Goal: Task Accomplishment & Management: Manage account settings

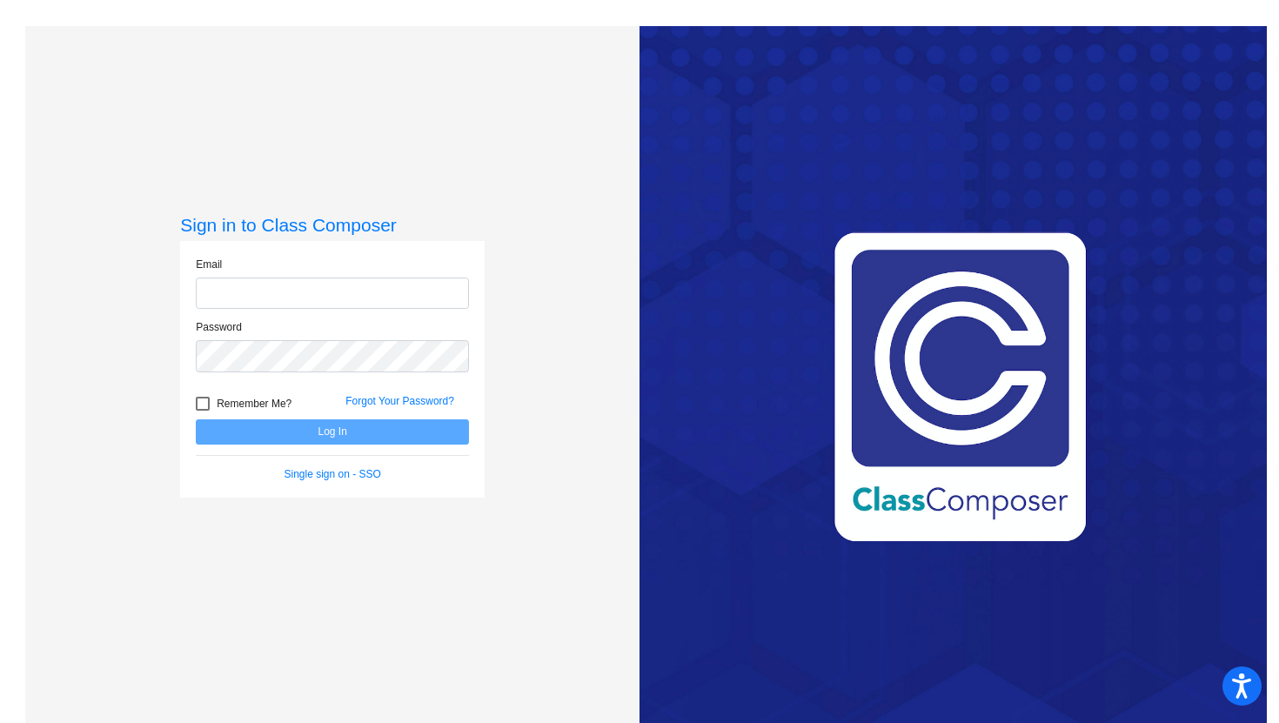
type input "[EMAIL_ADDRESS][PERSON_NAME][DOMAIN_NAME]"
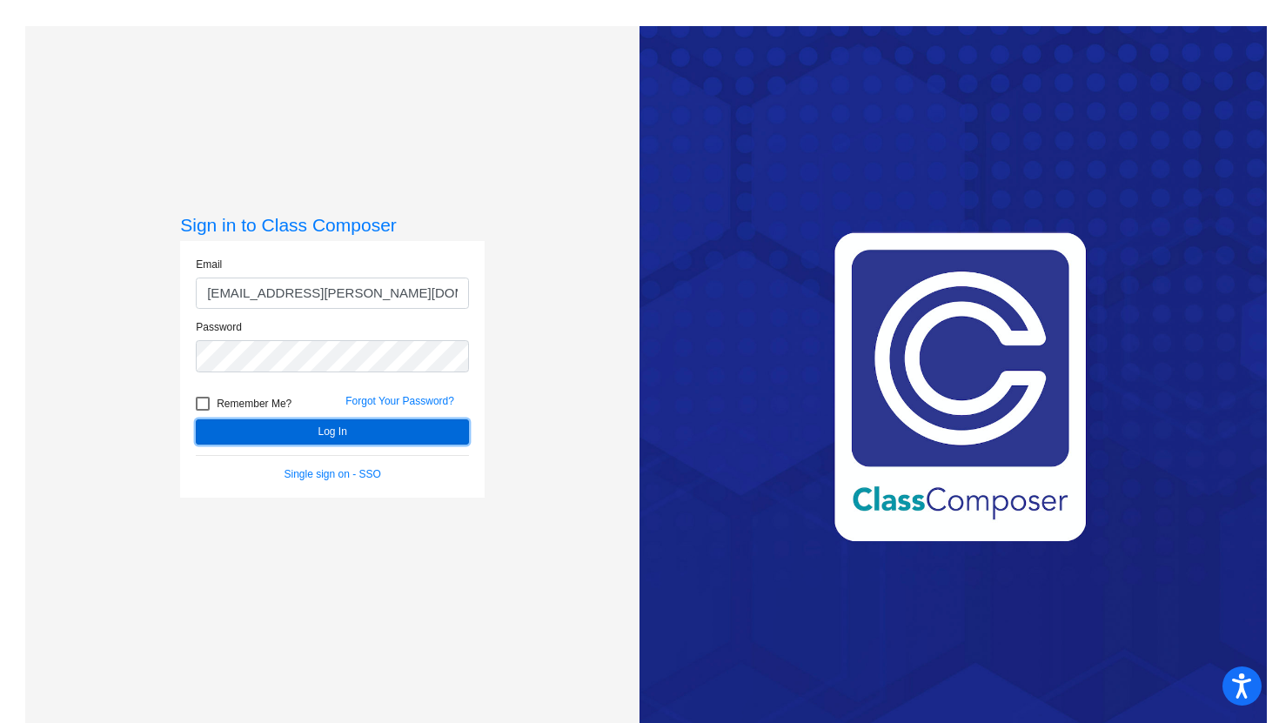
click at [314, 431] on button "Log In" at bounding box center [332, 431] width 273 height 25
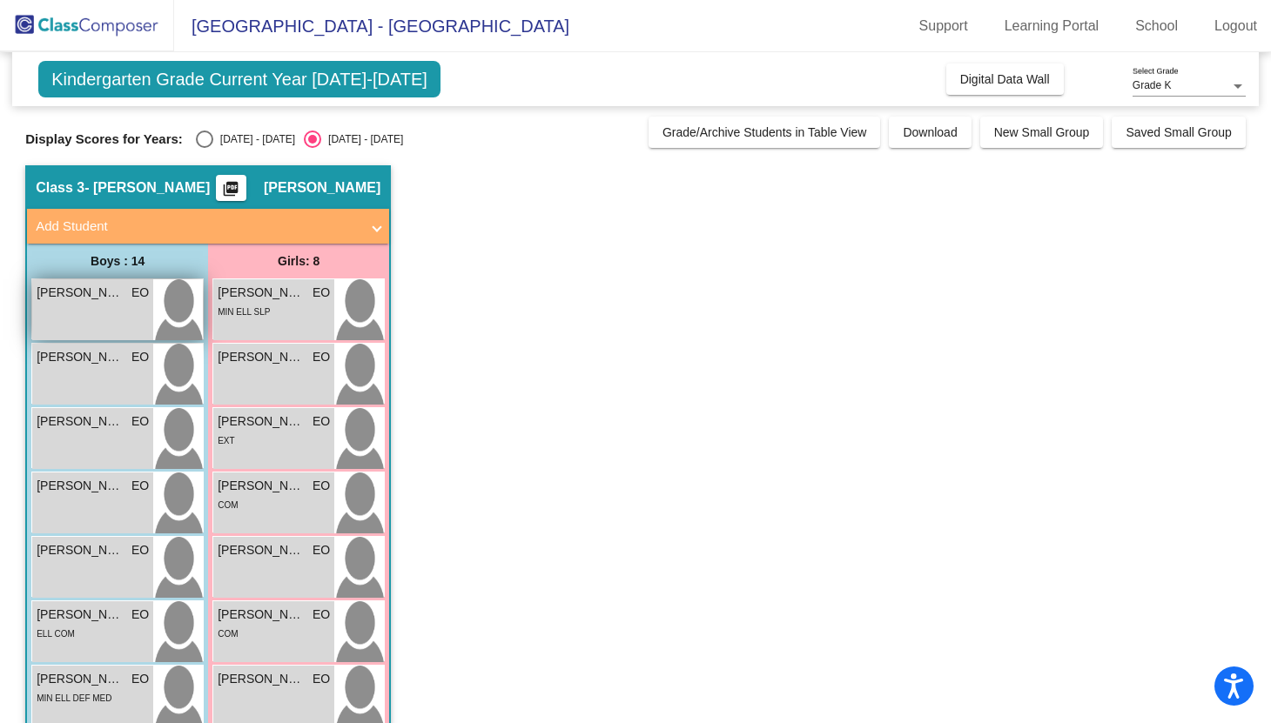
click at [64, 292] on span "[PERSON_NAME]" at bounding box center [80, 293] width 87 height 18
click at [99, 295] on span "[PERSON_NAME]" at bounding box center [80, 293] width 87 height 18
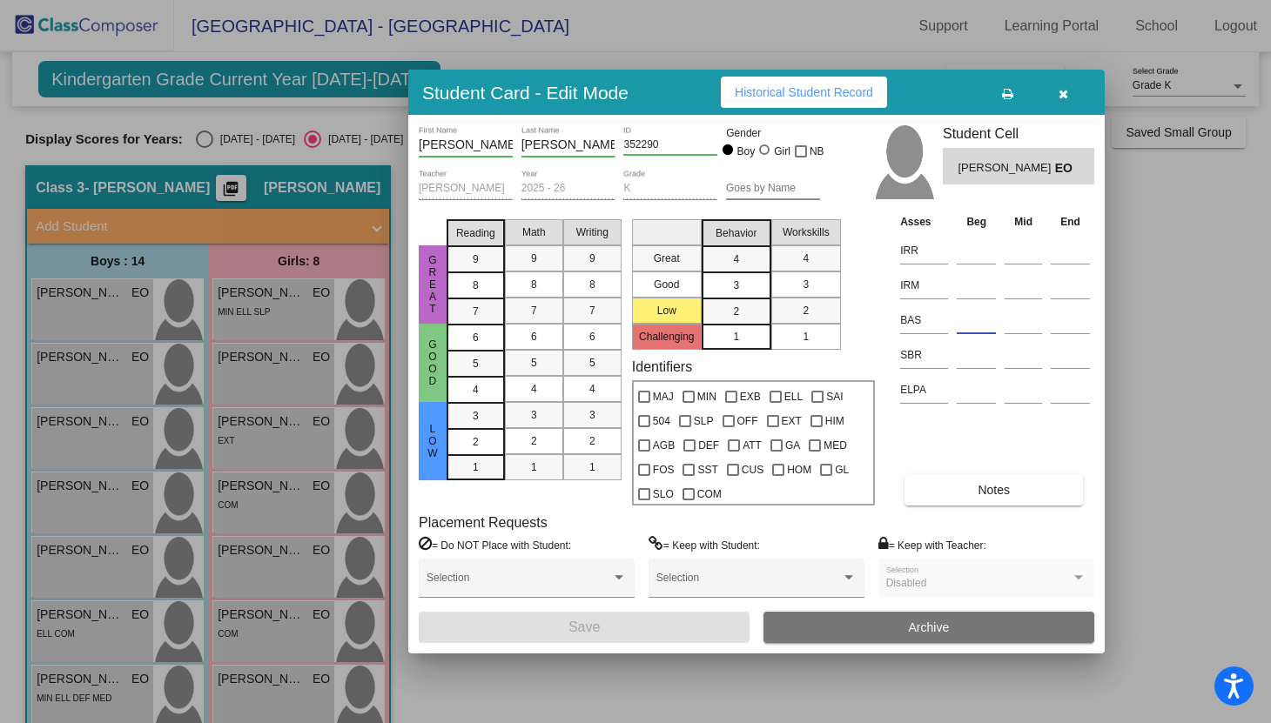
click at [968, 316] on input at bounding box center [975, 320] width 39 height 26
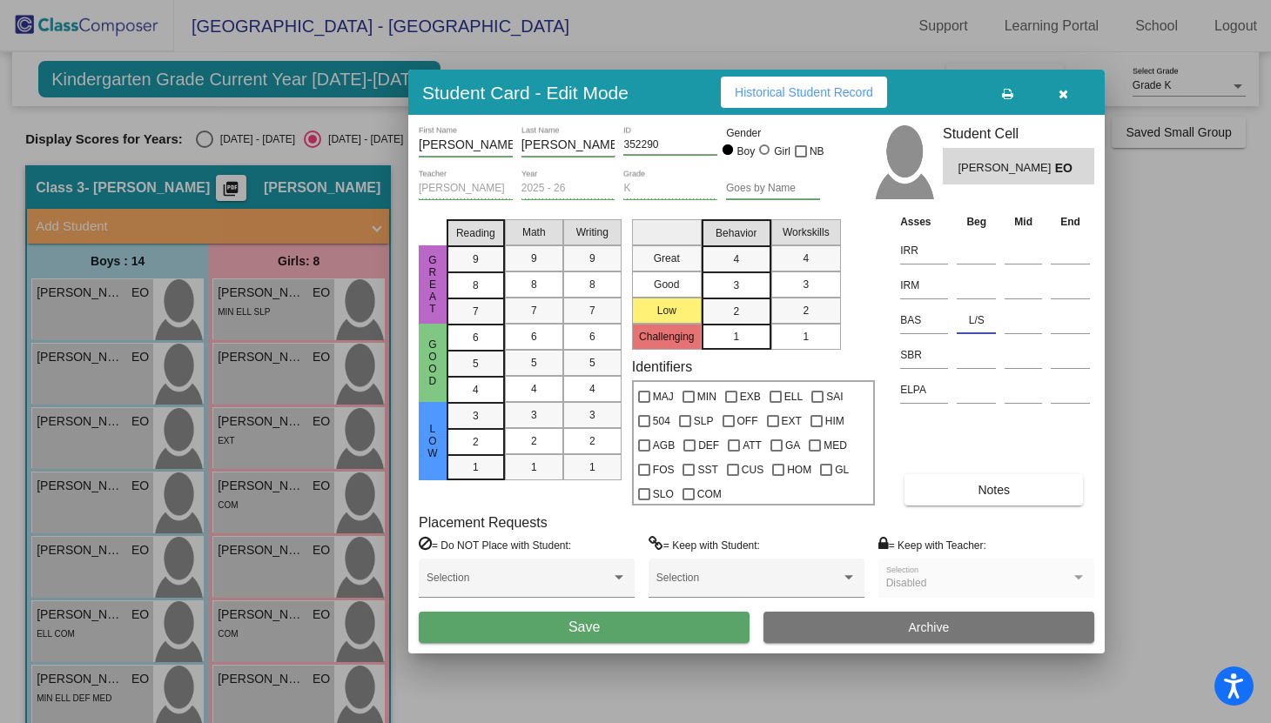
type input "L/S"
click at [992, 492] on span "Notes" at bounding box center [993, 490] width 32 height 14
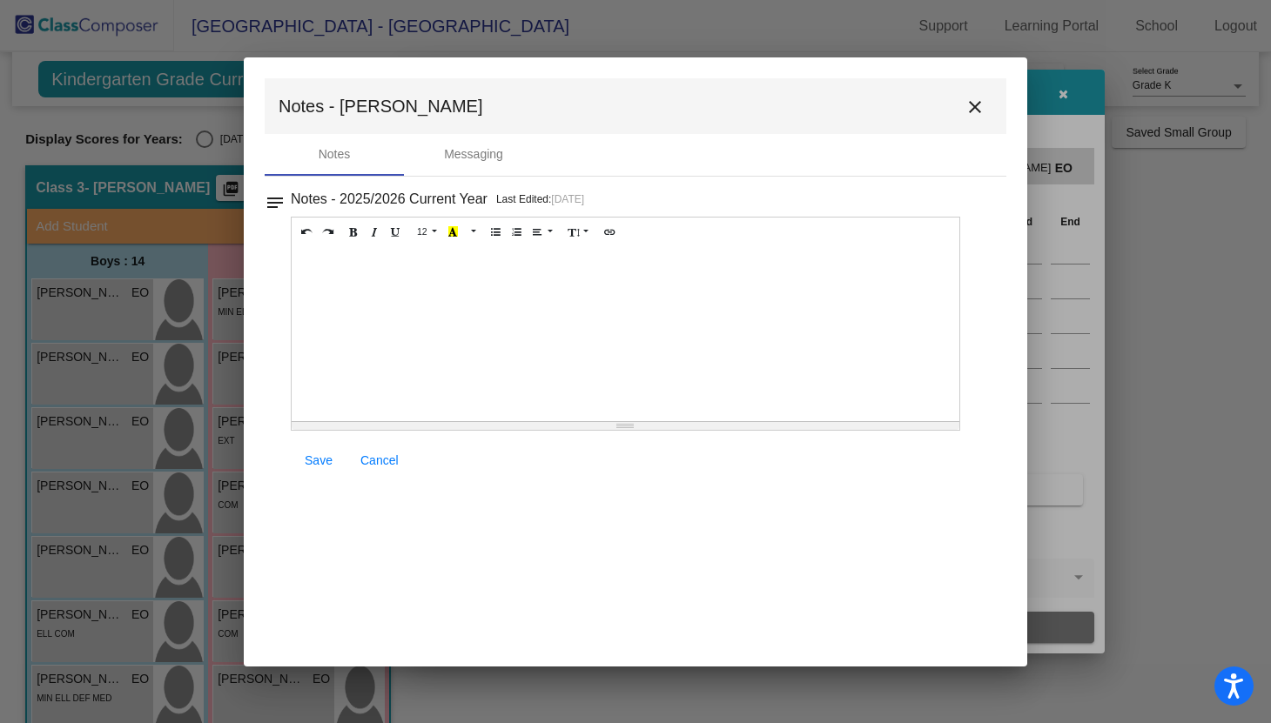
click at [981, 106] on mat-icon "close" at bounding box center [974, 107] width 21 height 21
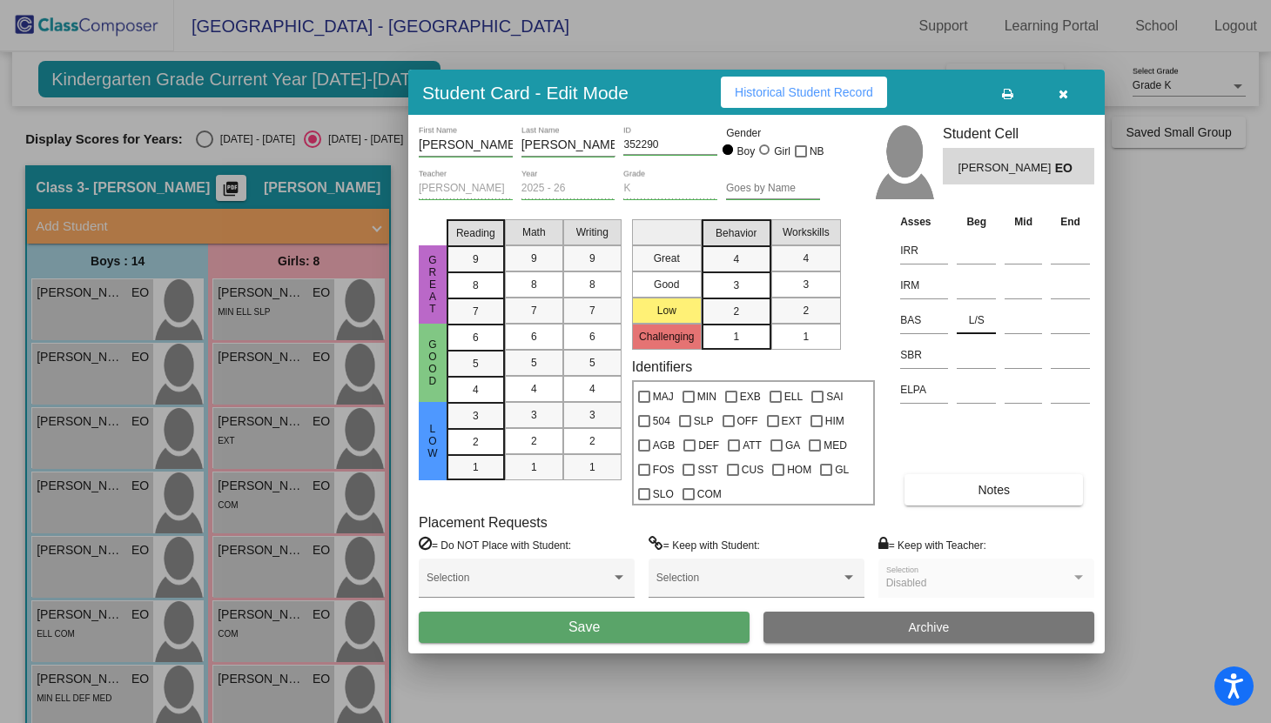
click at [978, 321] on input "L/S" at bounding box center [975, 320] width 39 height 26
click at [998, 493] on span "Notes" at bounding box center [993, 490] width 32 height 14
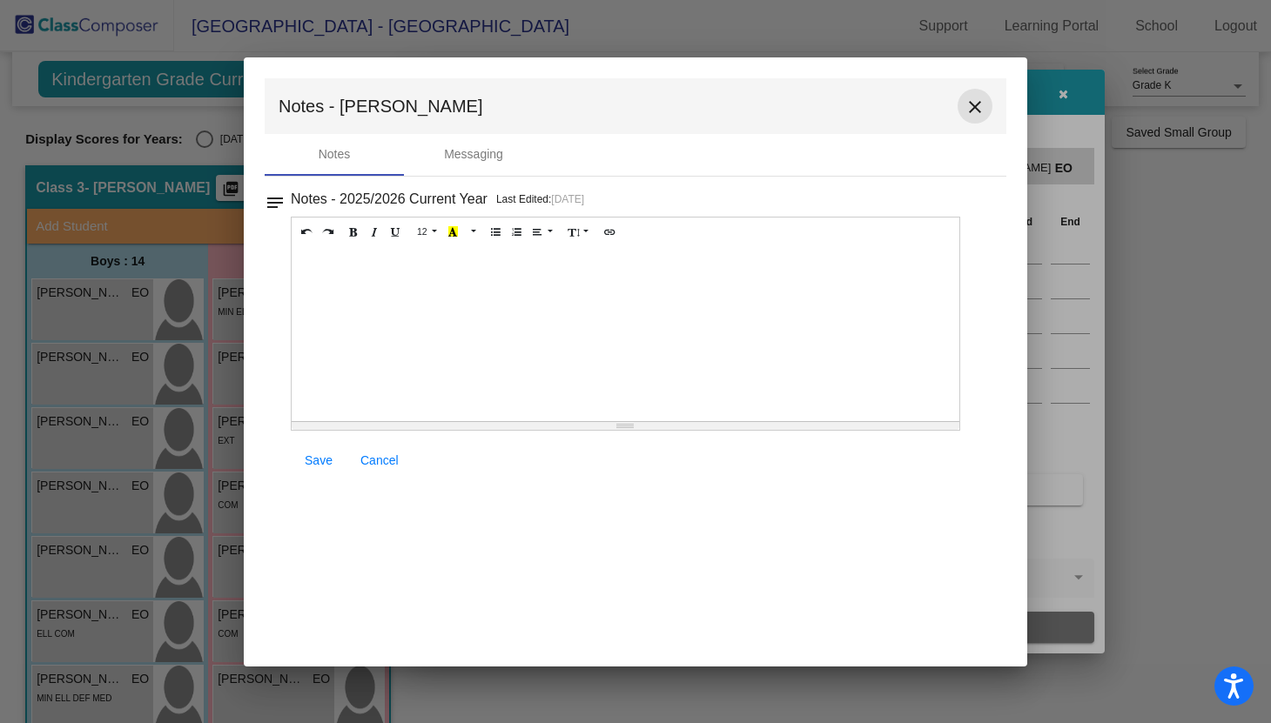
click at [977, 114] on mat-icon "close" at bounding box center [974, 107] width 21 height 21
